Goal: Transaction & Acquisition: Download file/media

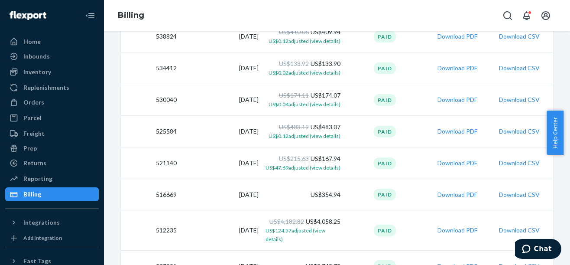
scroll to position [515, 0]
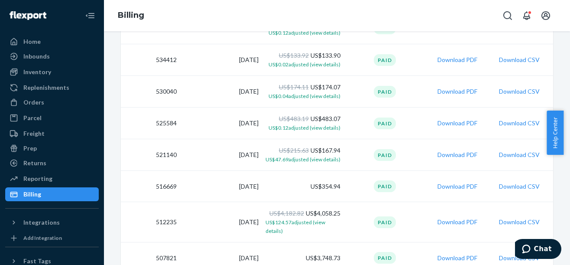
click at [449, 183] on button "Download PDF" at bounding box center [458, 186] width 40 height 9
click at [451, 154] on button "Download PDF" at bounding box center [458, 154] width 40 height 9
click at [563, 55] on div "Update billing address Update payment method View pricing Due now US$0.00 Thank…" at bounding box center [337, 148] width 466 height 234
click at [455, 124] on button "Download PDF" at bounding box center [458, 123] width 40 height 9
click at [451, 94] on button "Download PDF" at bounding box center [458, 91] width 40 height 9
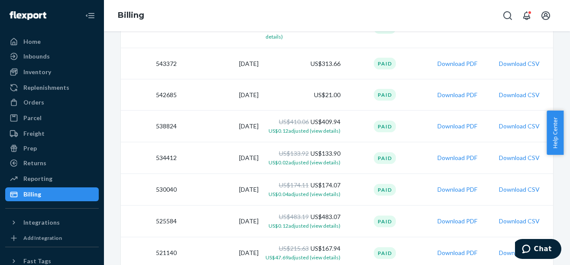
scroll to position [411, 0]
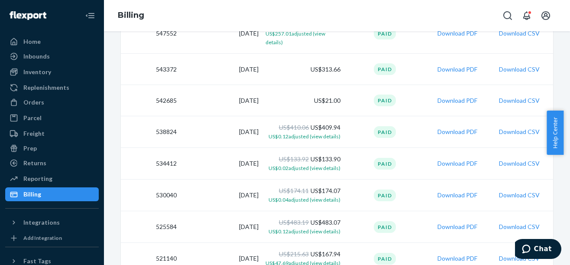
click at [448, 163] on button "Download PDF" at bounding box center [458, 163] width 40 height 9
click at [554, 65] on div "Update billing address Update payment method View pricing Due now US$0.00 Thank…" at bounding box center [336, 123] width 445 height 990
click at [451, 131] on button "Download PDF" at bounding box center [458, 131] width 40 height 9
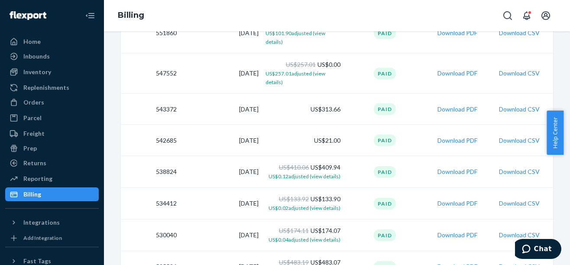
scroll to position [359, 0]
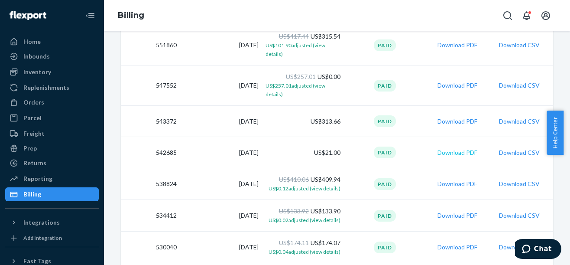
click at [466, 152] on button "Download PDF" at bounding box center [458, 152] width 40 height 9
click at [457, 122] on button "Download PDF" at bounding box center [458, 121] width 40 height 9
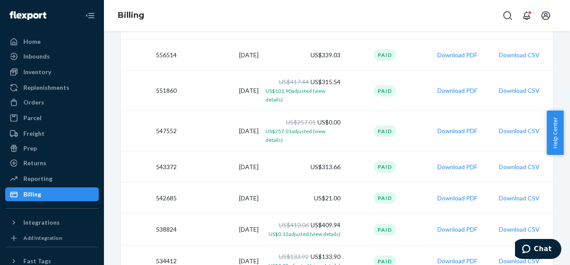
scroll to position [306, 0]
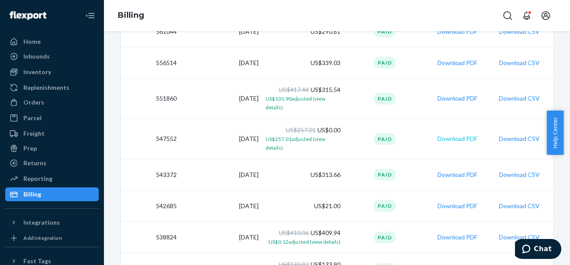
click at [453, 139] on button "Download PDF" at bounding box center [458, 138] width 40 height 9
drag, startPoint x: 569, startPoint y: 132, endPoint x: 569, endPoint y: 115, distance: 16.9
click at [563, 115] on div "Help Center" at bounding box center [558, 132] width 23 height 44
click at [467, 97] on button "Download PDF" at bounding box center [458, 98] width 40 height 9
drag, startPoint x: 567, startPoint y: 130, endPoint x: 568, endPoint y: 115, distance: 14.3
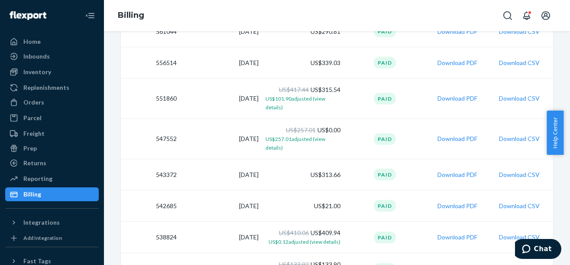
click at [563, 116] on div "Help Center" at bounding box center [558, 132] width 23 height 44
drag, startPoint x: 567, startPoint y: 124, endPoint x: 567, endPoint y: 107, distance: 16.9
click at [563, 107] on body "Home Inbounds Shipping Plans Problems Inventory Products Replenishments Orders …" at bounding box center [285, 132] width 570 height 265
drag, startPoint x: 566, startPoint y: 121, endPoint x: 568, endPoint y: 105, distance: 16.6
click at [563, 105] on body "Home Inbounds Shipping Plans Problems Inventory Products Replenishments Orders …" at bounding box center [285, 132] width 570 height 265
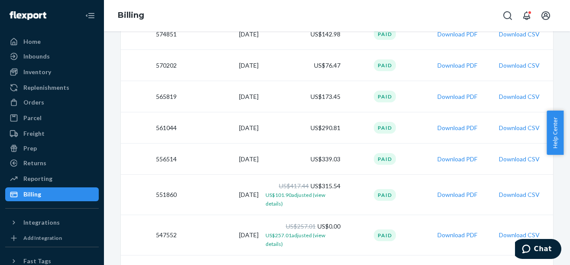
scroll to position [202, 0]
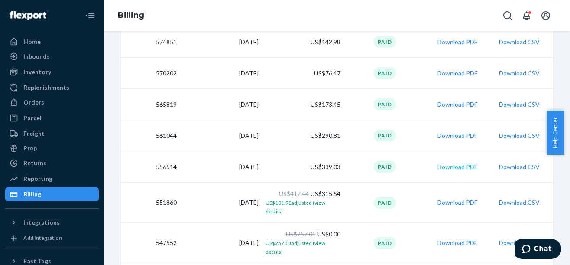
click at [454, 169] on button "Download PDF" at bounding box center [458, 166] width 40 height 9
click at [448, 134] on button "Download PDF" at bounding box center [458, 135] width 40 height 9
click at [444, 136] on button "Download PDF" at bounding box center [458, 135] width 40 height 9
click at [448, 104] on button "Download PDF" at bounding box center [458, 104] width 40 height 9
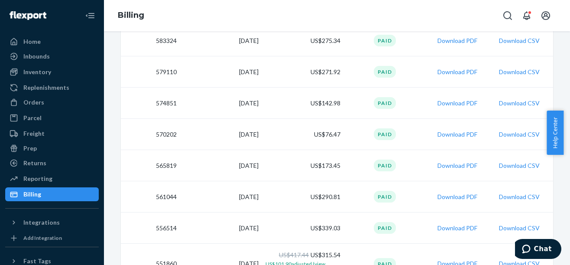
scroll to position [123, 0]
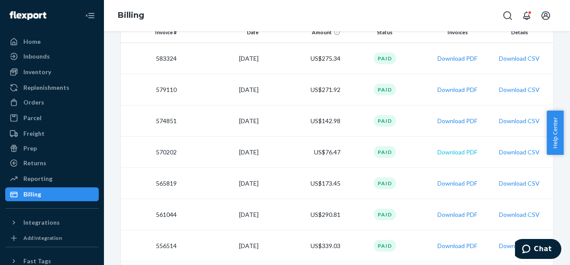
click at [444, 154] on button "Download PDF" at bounding box center [458, 152] width 40 height 9
click at [444, 124] on td "Download PDF" at bounding box center [458, 120] width 64 height 31
click at [444, 124] on button "Download PDF" at bounding box center [458, 121] width 40 height 9
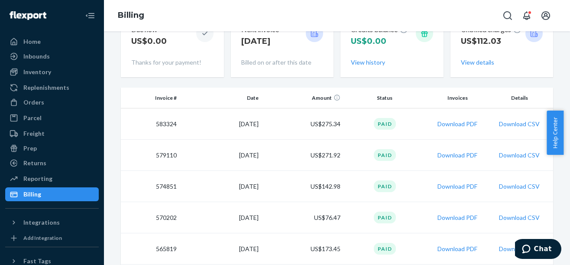
scroll to position [53, 0]
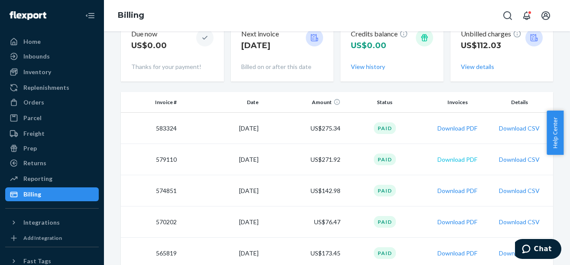
click at [464, 155] on button "Download PDF" at bounding box center [458, 159] width 40 height 9
click at [454, 129] on button "Download PDF" at bounding box center [458, 128] width 40 height 9
drag, startPoint x: 563, startPoint y: 93, endPoint x: 571, endPoint y: 103, distance: 13.5
click at [563, 103] on html "Home Inbounds Shipping Plans Problems Inventory Products Replenishments Orders …" at bounding box center [285, 132] width 570 height 265
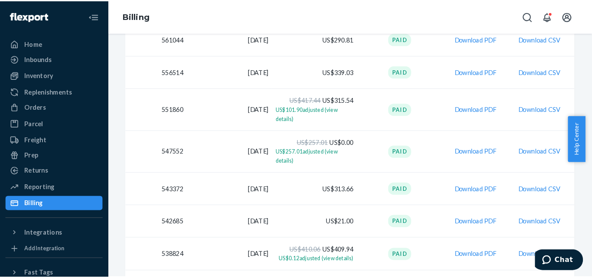
scroll to position [302, 0]
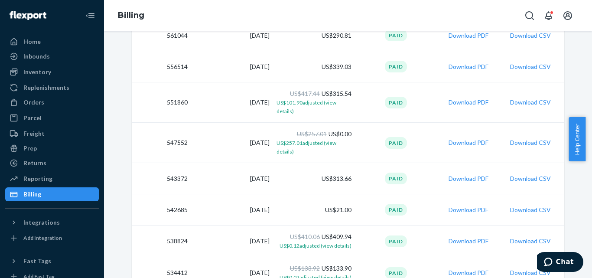
drag, startPoint x: 591, startPoint y: 134, endPoint x: 591, endPoint y: 74, distance: 60.7
click at [563, 74] on body "Home Inbounds Shipping Plans Problems Inventory Products Replenishments Orders …" at bounding box center [296, 139] width 592 height 278
drag, startPoint x: 590, startPoint y: 129, endPoint x: 574, endPoint y: 111, distance: 24.2
click at [563, 61] on body "Home Inbounds Shipping Plans Problems Inventory Products Replenishments Orders …" at bounding box center [296, 139] width 592 height 278
drag, startPoint x: 589, startPoint y: 157, endPoint x: 591, endPoint y: 116, distance: 41.6
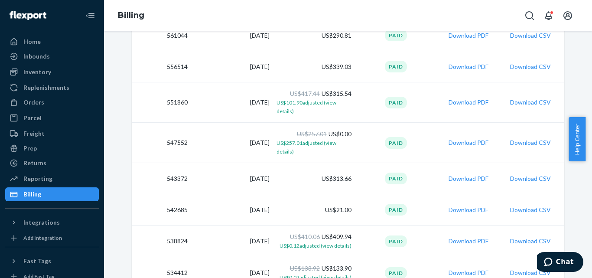
click at [563, 116] on body "Home Inbounds Shipping Plans Problems Inventory Products Replenishments Orders …" at bounding box center [296, 139] width 592 height 278
click at [563, 132] on div "Help Center" at bounding box center [579, 139] width 23 height 44
drag, startPoint x: 590, startPoint y: 132, endPoint x: 591, endPoint y: 89, distance: 42.9
click at [563, 90] on body "Home Inbounds Shipping Plans Problems Inventory Products Replenishments Orders …" at bounding box center [296, 139] width 592 height 278
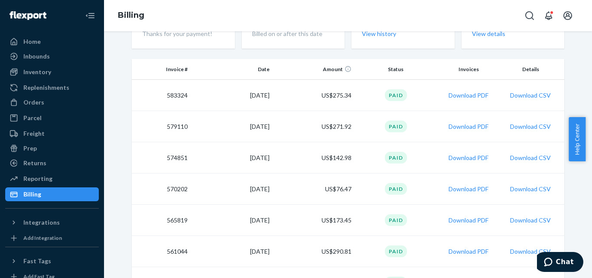
scroll to position [0, 0]
